Goal: Task Accomplishment & Management: Manage account settings

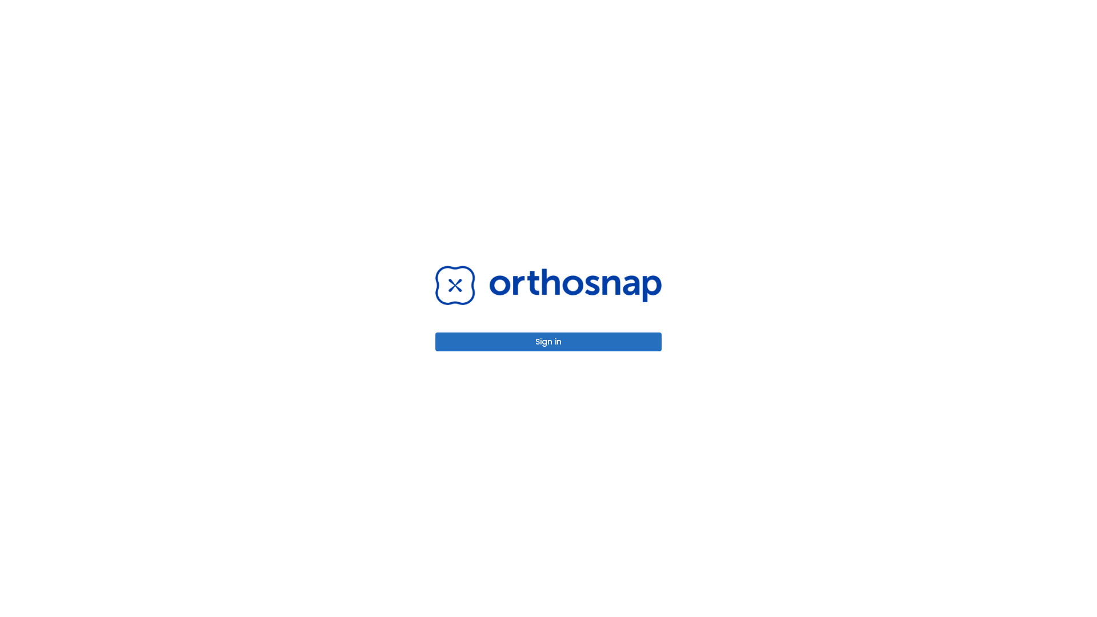
click at [549, 342] on button "Sign in" at bounding box center [548, 342] width 226 height 19
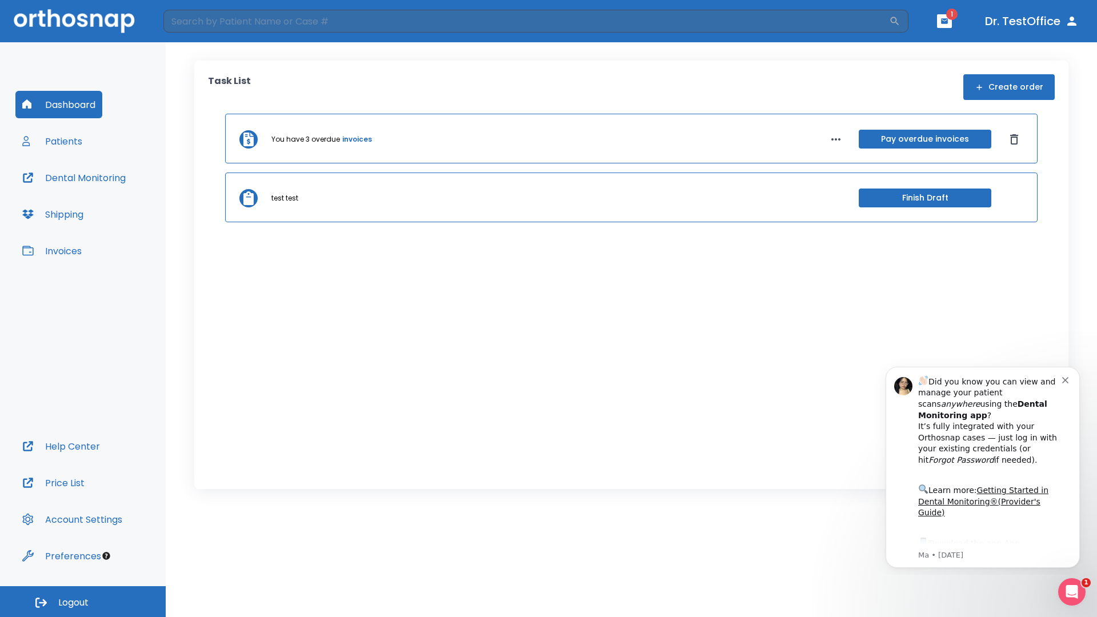
click at [83, 602] on span "Logout" at bounding box center [73, 603] width 30 height 13
